Goal: Task Accomplishment & Management: Manage account settings

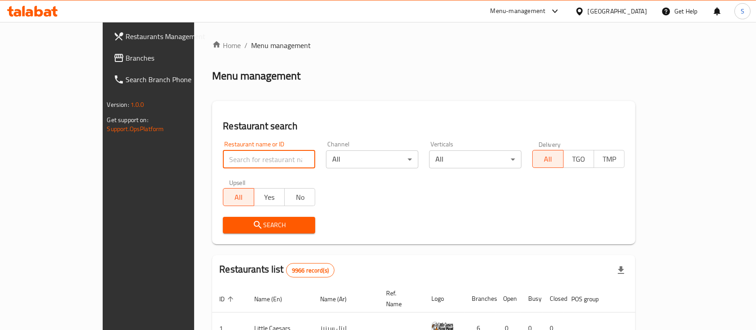
drag, startPoint x: 253, startPoint y: 157, endPoint x: 258, endPoint y: 154, distance: 6.5
click at [253, 157] on input "search" at bounding box center [269, 159] width 92 height 18
type input "ل"
type input "burrata"
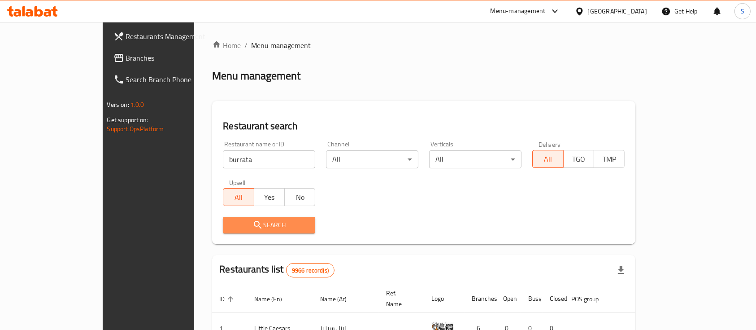
drag, startPoint x: 230, startPoint y: 224, endPoint x: 252, endPoint y: 221, distance: 23.1
click at [230, 224] on span "Search" at bounding box center [269, 224] width 78 height 11
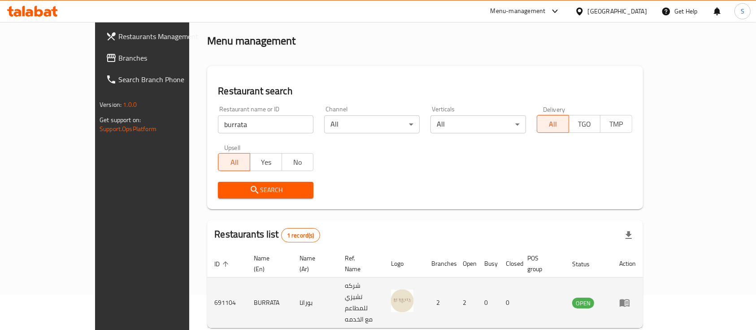
scroll to position [52, 0]
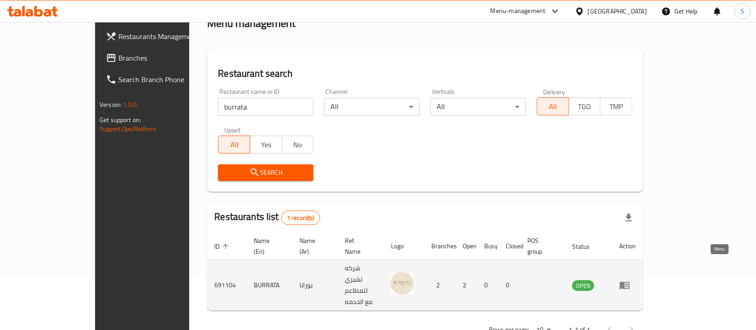
click at [628, 283] on icon "enhanced table" at bounding box center [626, 285] width 3 height 4
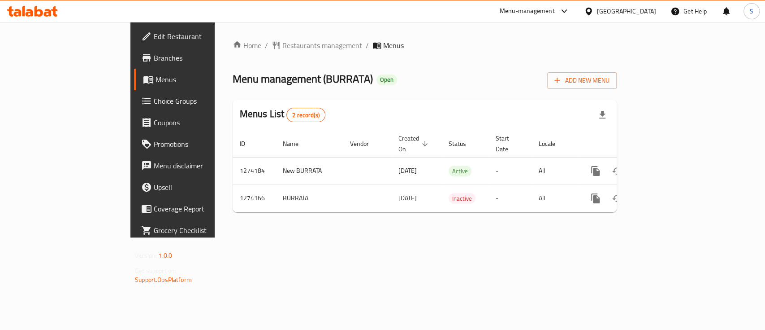
click at [154, 56] on span "Branches" at bounding box center [202, 57] width 97 height 11
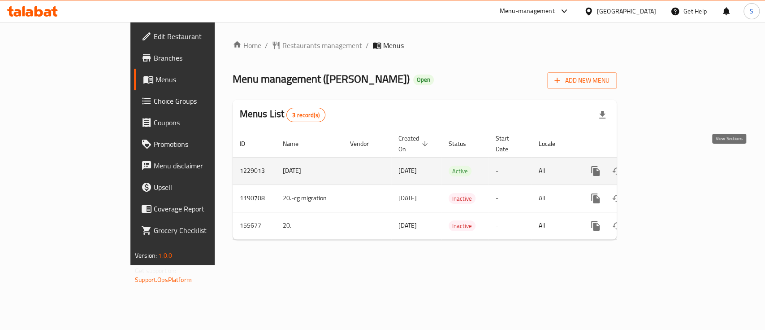
click at [671, 160] on link "enhanced table" at bounding box center [661, 171] width 22 height 22
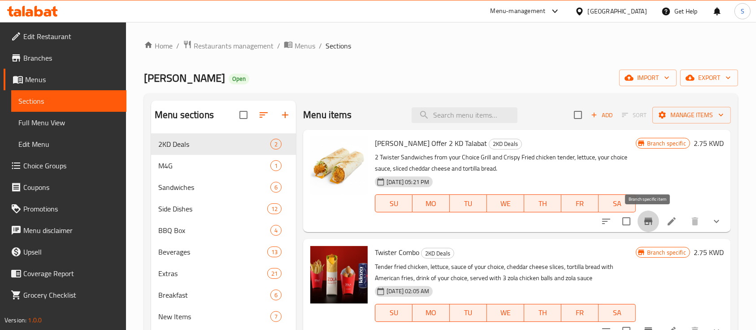
click at [645, 217] on icon "Branch-specific-item" at bounding box center [648, 221] width 11 height 11
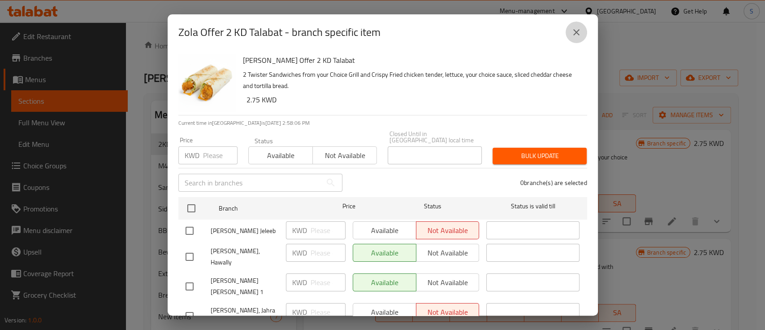
click at [580, 24] on button "close" at bounding box center [577, 33] width 22 height 22
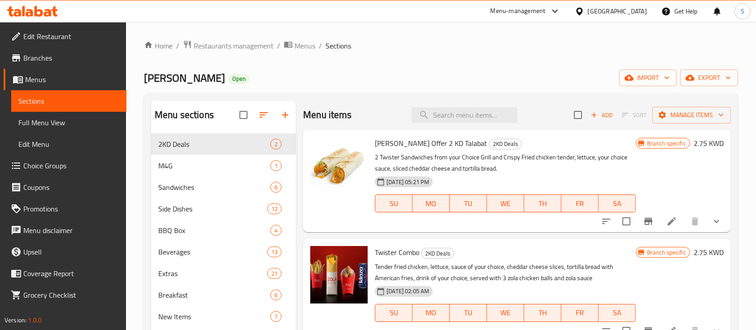
click at [645, 217] on icon "Branch-specific-item" at bounding box center [648, 221] width 11 height 11
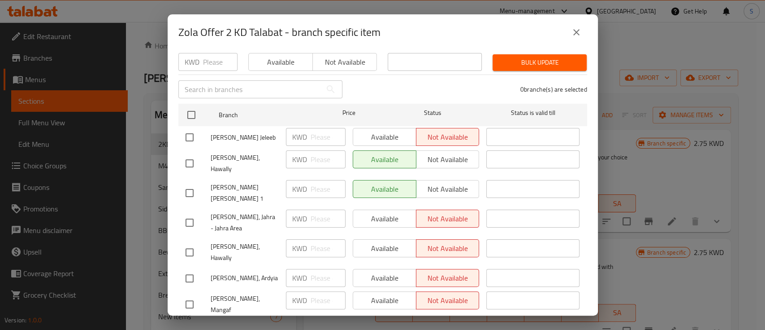
scroll to position [123, 0]
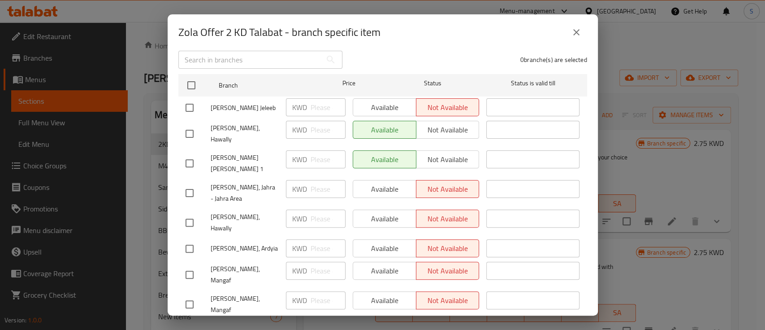
click at [572, 32] on icon "close" at bounding box center [576, 32] width 11 height 11
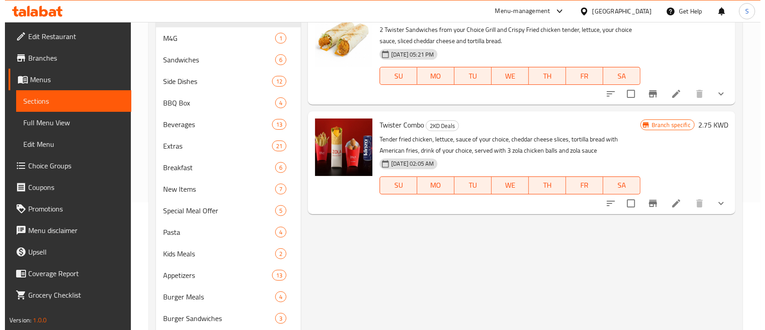
scroll to position [179, 0]
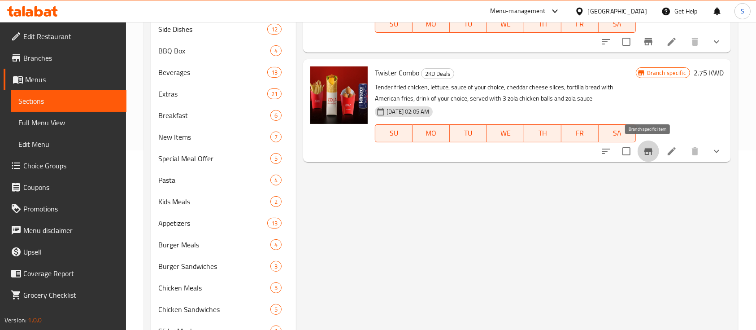
click at [645, 152] on icon "Branch-specific-item" at bounding box center [648, 151] width 8 height 7
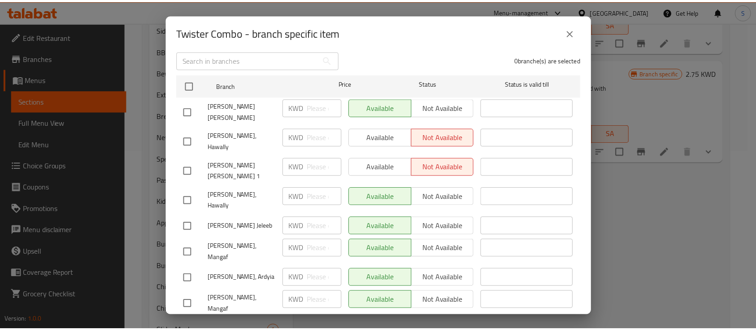
scroll to position [0, 0]
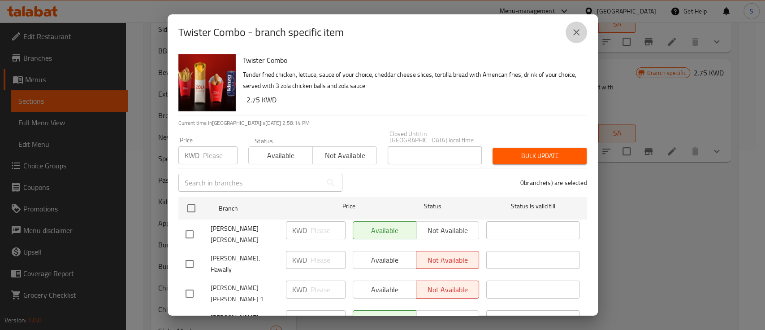
click at [573, 33] on icon "close" at bounding box center [576, 32] width 11 height 11
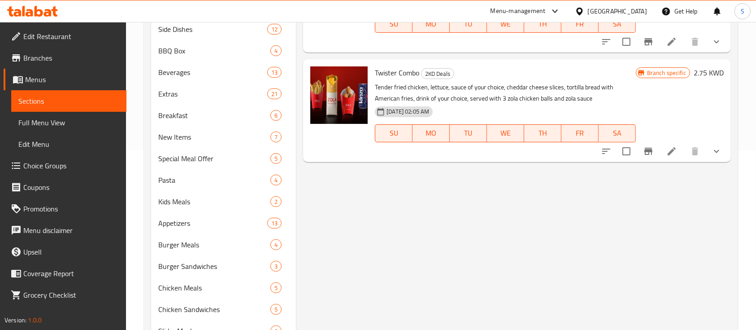
click at [397, 68] on span "Twister Combo" at bounding box center [397, 72] width 44 height 13
click at [397, 67] on span "Twister Combo" at bounding box center [397, 72] width 44 height 13
click at [398, 67] on span "Twister Combo" at bounding box center [397, 72] width 44 height 13
copy h6 "Twister Combo"
